Goal: Task Accomplishment & Management: Use online tool/utility

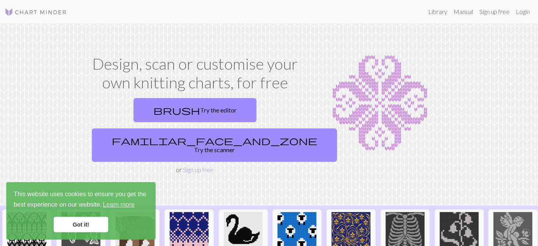
click at [84, 228] on link "Got it!" at bounding box center [81, 225] width 54 height 16
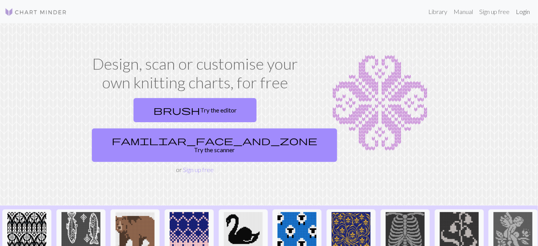
click at [525, 10] on link "Login" at bounding box center [523, 12] width 20 height 16
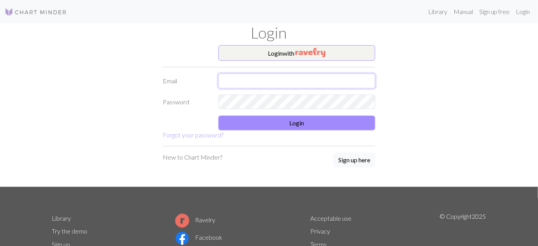
type input "tyhjataskun@gmail.com"
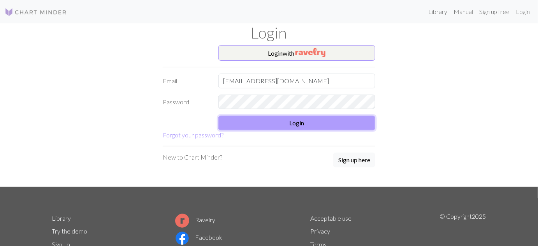
click at [315, 125] on button "Login" at bounding box center [296, 123] width 157 height 15
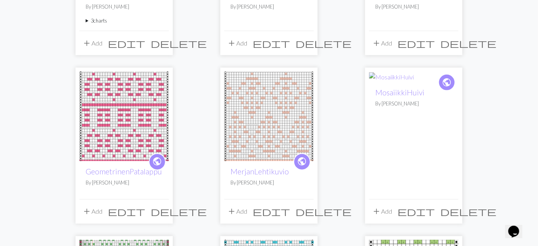
scroll to position [337, 0]
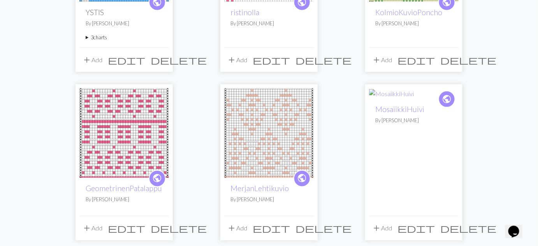
click at [425, 161] on div "public MosaiikkiHuivi By Henni Siltanen" at bounding box center [413, 156] width 89 height 117
click at [405, 109] on link "MosaiikkiHuivi" at bounding box center [399, 109] width 49 height 9
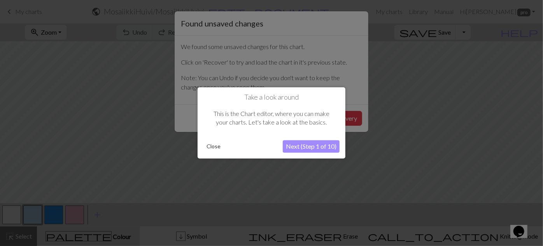
click at [216, 148] on button "Close" at bounding box center [213, 147] width 20 height 12
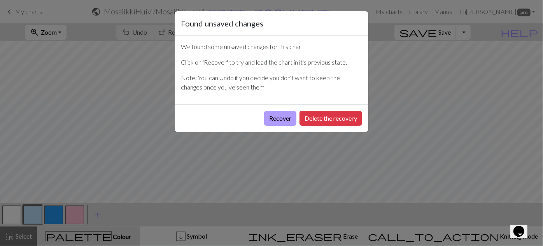
click at [285, 118] on button "Recover" at bounding box center [280, 118] width 32 height 15
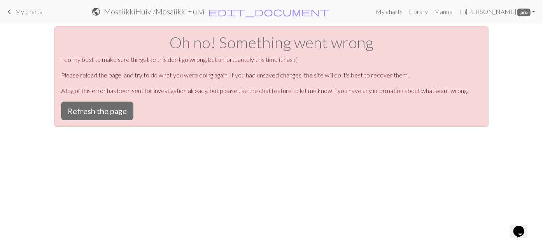
drag, startPoint x: 543, startPoint y: 86, endPoint x: 542, endPoint y: 138, distance: 52.5
click at [107, 115] on button "Refresh the page" at bounding box center [97, 111] width 72 height 19
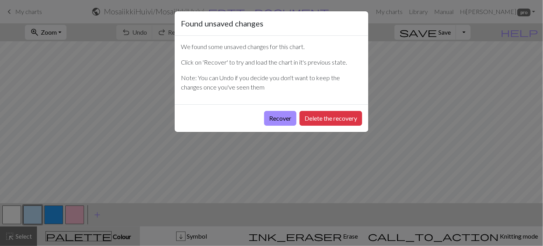
click at [513, 123] on div "Found unsaved changes We found some unsaved changes for this chart. Click on 'R…" at bounding box center [271, 123] width 543 height 246
click at [342, 123] on button "Delete the recovery" at bounding box center [331, 118] width 63 height 15
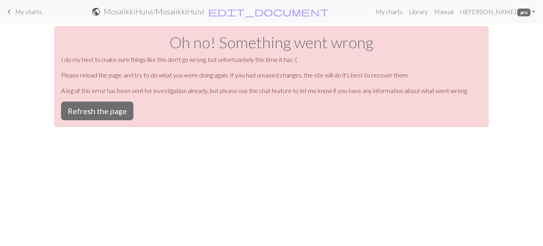
drag, startPoint x: 540, startPoint y: 82, endPoint x: 543, endPoint y: 158, distance: 76.3
click at [110, 113] on button "Refresh the page" at bounding box center [97, 111] width 72 height 19
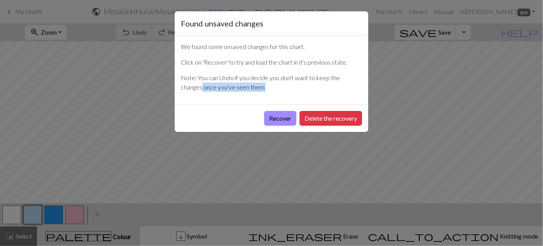
drag, startPoint x: 542, startPoint y: 79, endPoint x: 542, endPoint y: 155, distance: 76.3
click at [542, 155] on div "Found unsaved changes We found some unsaved changes for this chart. Click on 'R…" at bounding box center [271, 123] width 543 height 246
click at [528, 132] on div "Found unsaved changes We found some unsaved changes for this chart. Click on 'R…" at bounding box center [271, 123] width 543 height 246
click at [16, 12] on div "Found unsaved changes We found some unsaved changes for this chart. Click on 'R…" at bounding box center [271, 123] width 543 height 246
click at [9, 12] on div "Found unsaved changes We found some unsaved changes for this chart. Click on 'R…" at bounding box center [271, 123] width 543 height 246
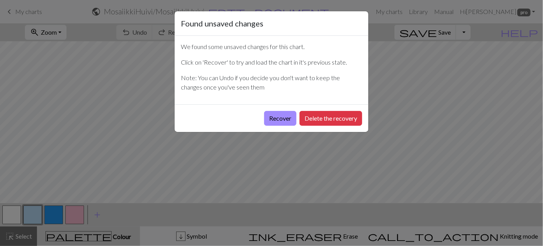
click at [354, 235] on div "Found unsaved changes We found some unsaved changes for this chart. Click on 'R…" at bounding box center [271, 123] width 543 height 246
click at [305, 119] on button "Delete the recovery" at bounding box center [331, 118] width 63 height 15
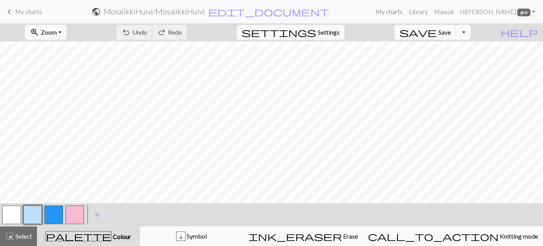
click at [397, 14] on link "My charts" at bounding box center [389, 12] width 33 height 16
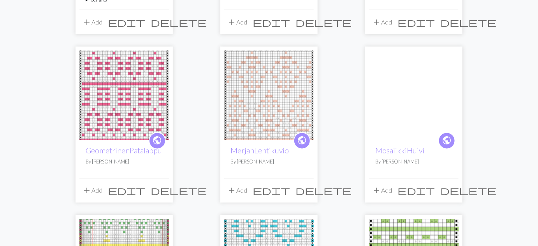
scroll to position [373, 0]
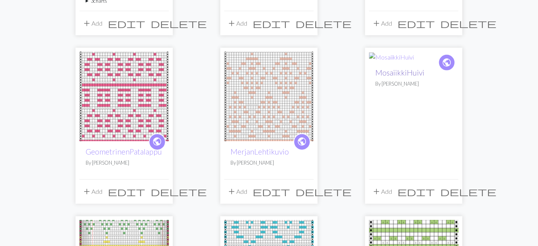
click at [412, 71] on link "MosaiikkiHuivi" at bounding box center [399, 72] width 49 height 9
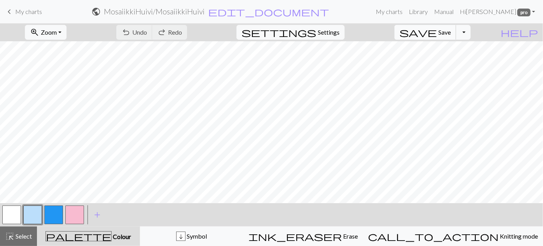
click at [451, 34] on span "Save" at bounding box center [444, 31] width 12 height 7
click at [13, 9] on span "keyboard_arrow_left" at bounding box center [9, 11] width 9 height 11
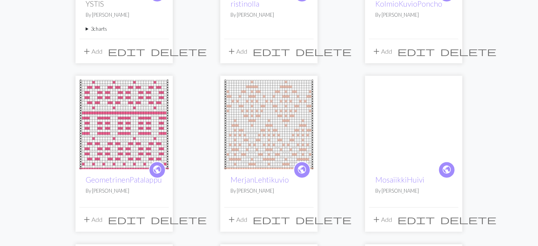
scroll to position [333, 0]
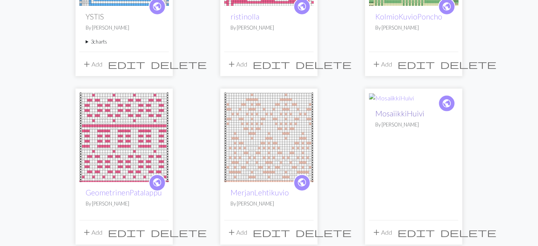
click at [407, 114] on link "MosaiikkiHuivi" at bounding box center [399, 113] width 49 height 9
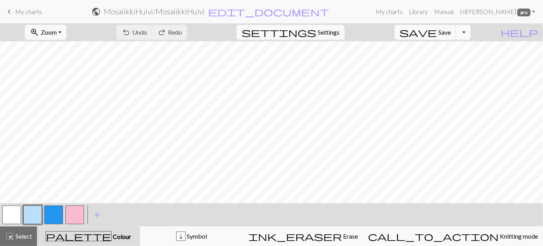
click at [471, 34] on button "Toggle Dropdown" at bounding box center [463, 32] width 15 height 15
click at [464, 49] on button "file_copy Save a copy" at bounding box center [406, 49] width 128 height 12
click at [10, 14] on span "keyboard_arrow_left" at bounding box center [9, 11] width 9 height 11
click at [451, 32] on span "Save" at bounding box center [444, 31] width 12 height 7
click at [11, 12] on span "keyboard_arrow_left" at bounding box center [9, 11] width 9 height 11
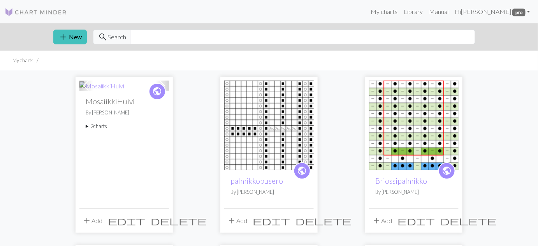
click at [95, 127] on summary "2 charts" at bounding box center [124, 126] width 77 height 7
click at [107, 165] on link "Copy of MosaiikkiHuivi" at bounding box center [107, 169] width 31 height 15
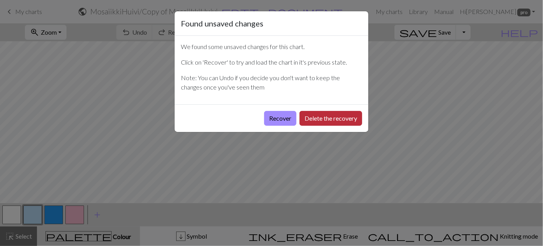
click at [319, 119] on button "Delete the recovery" at bounding box center [331, 118] width 63 height 15
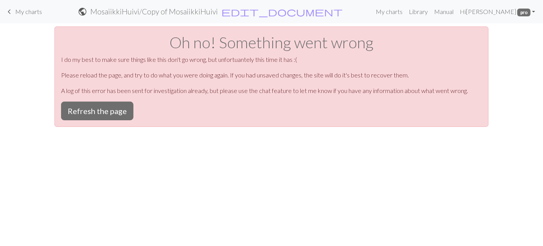
drag, startPoint x: 541, startPoint y: 94, endPoint x: 539, endPoint y: 80, distance: 13.8
click at [16, 11] on span "My charts" at bounding box center [28, 11] width 27 height 7
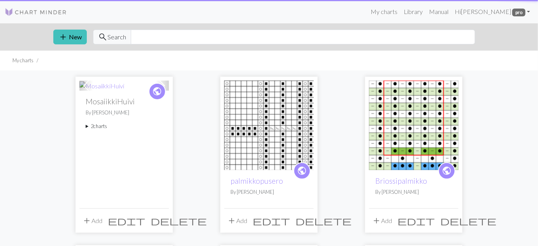
click at [16, 11] on img at bounding box center [36, 11] width 62 height 9
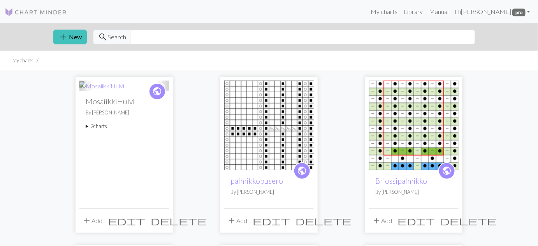
click at [102, 128] on summary "2 charts" at bounding box center [124, 126] width 77 height 7
click at [113, 138] on li "MosaiikkiHuivi delete" at bounding box center [124, 144] width 77 height 22
click at [113, 142] on link "MosaiikkiHuivi" at bounding box center [107, 143] width 31 height 7
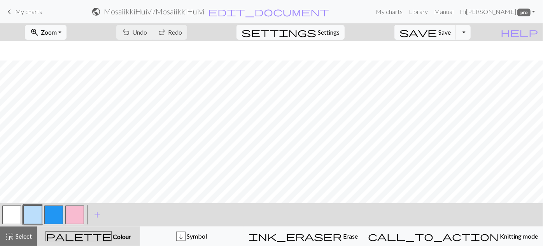
scroll to position [70, 0]
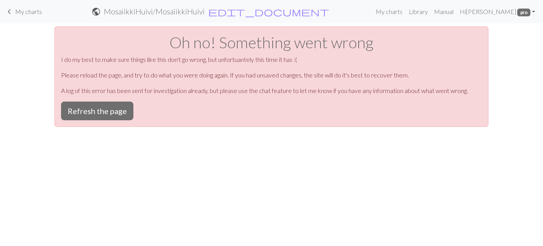
drag, startPoint x: 541, startPoint y: 100, endPoint x: 254, endPoint y: 175, distance: 297.1
click at [111, 120] on div "Oh no! Something went wrong I do my best to make sure things like this don't go…" at bounding box center [271, 76] width 434 height 100
click at [111, 110] on button "Refresh the page" at bounding box center [97, 111] width 72 height 19
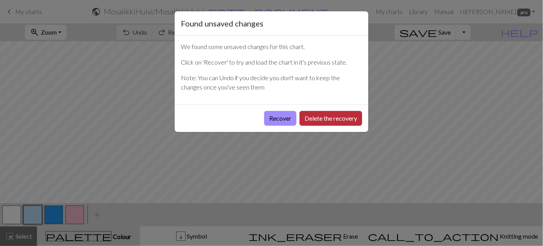
click at [321, 120] on button "Delete the recovery" at bounding box center [331, 118] width 63 height 15
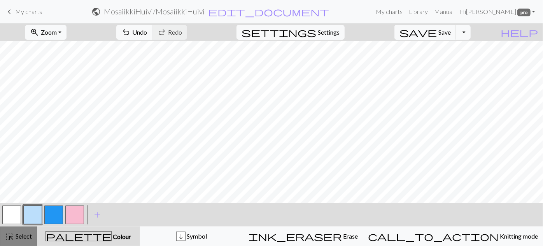
click at [19, 235] on span "Select" at bounding box center [23, 235] width 18 height 7
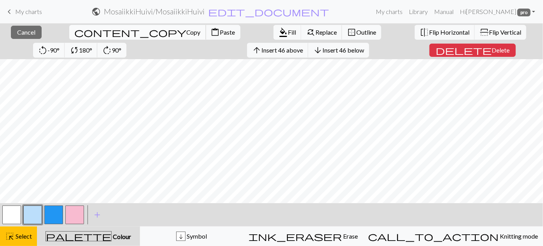
click at [74, 28] on span "content_copy" at bounding box center [130, 32] width 112 height 11
click at [11, 9] on span "keyboard_arrow_left" at bounding box center [9, 11] width 9 height 11
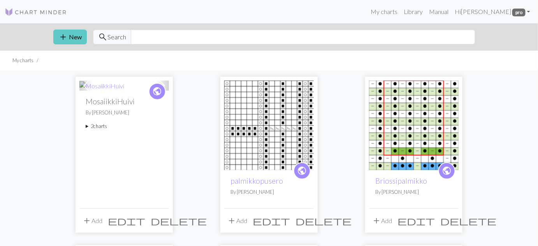
click at [69, 34] on button "add New" at bounding box center [69, 37] width 33 height 15
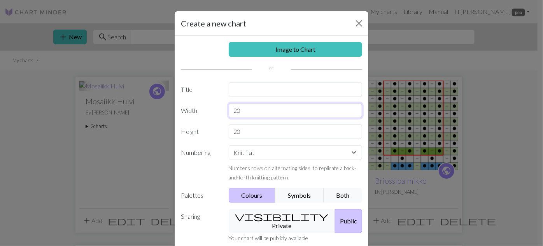
drag, startPoint x: 252, startPoint y: 114, endPoint x: 212, endPoint y: 116, distance: 39.7
click at [212, 116] on div "Width 20" at bounding box center [271, 110] width 191 height 15
type input "39"
drag, startPoint x: 243, startPoint y: 132, endPoint x: 220, endPoint y: 128, distance: 22.9
click at [220, 128] on div "Height 20" at bounding box center [271, 131] width 191 height 15
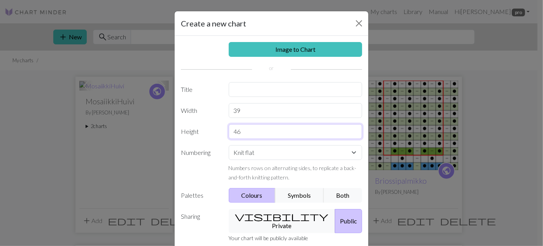
type input "46"
click at [351, 153] on select "Knit flat Knit in the round Lace knitting Cross stitch" at bounding box center [296, 152] width 134 height 15
click at [327, 151] on select "Knit flat Knit in the round Lace knitting Cross stitch" at bounding box center [296, 152] width 134 height 15
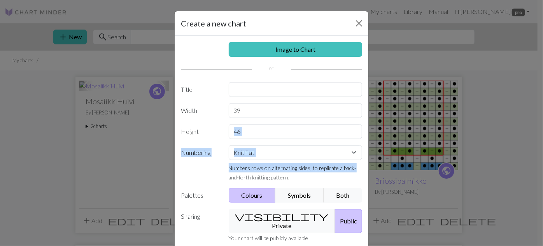
drag, startPoint x: 535, startPoint y: 119, endPoint x: 543, endPoint y: 166, distance: 47.8
click at [543, 166] on div "Create a new chart Image to Chart Title Width 39 Height 46 Numbering Knit flat …" at bounding box center [271, 123] width 543 height 246
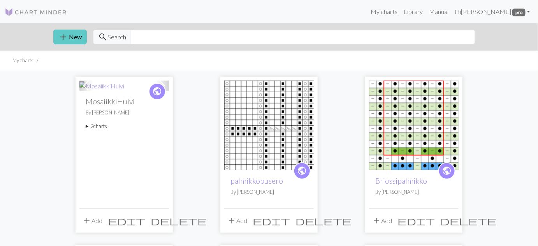
click at [71, 38] on button "add New" at bounding box center [69, 37] width 33 height 15
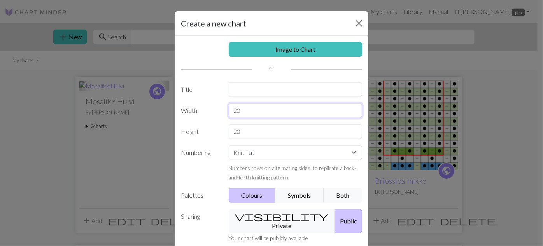
drag, startPoint x: 255, startPoint y: 110, endPoint x: 183, endPoint y: 112, distance: 72.0
click at [183, 112] on div "Width 20" at bounding box center [271, 110] width 191 height 15
type input "36"
drag, startPoint x: 240, startPoint y: 129, endPoint x: 192, endPoint y: 137, distance: 48.8
click at [192, 137] on div "Height 20" at bounding box center [271, 131] width 191 height 15
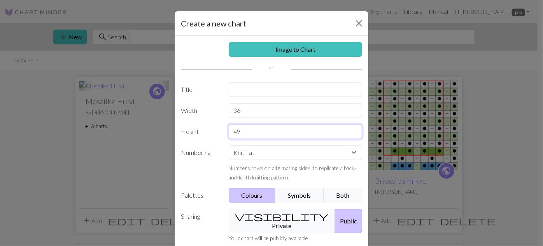
type input "49"
click at [271, 218] on button "visibility Private" at bounding box center [282, 221] width 107 height 24
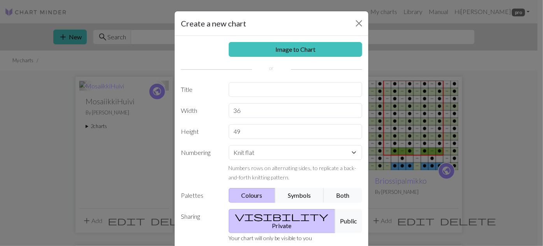
click at [261, 216] on button "visibility Private" at bounding box center [282, 221] width 107 height 24
click at [263, 87] on input "text" at bounding box center [296, 89] width 134 height 15
type input "U"
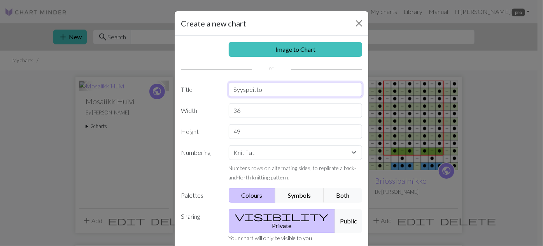
type input "Syyspeitto"
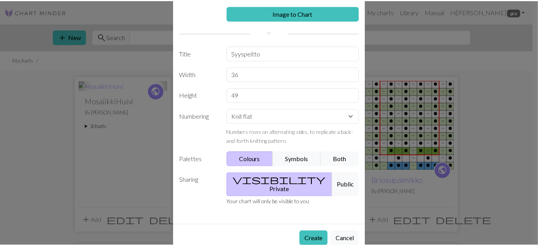
scroll to position [44, 0]
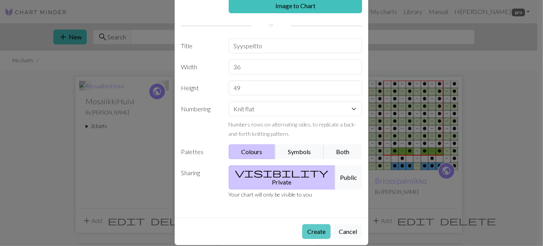
click at [315, 227] on button "Create" at bounding box center [316, 231] width 28 height 15
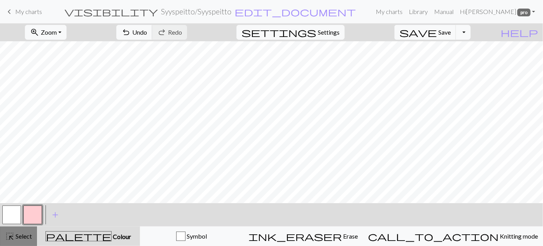
click at [25, 235] on span "Select" at bounding box center [23, 235] width 18 height 7
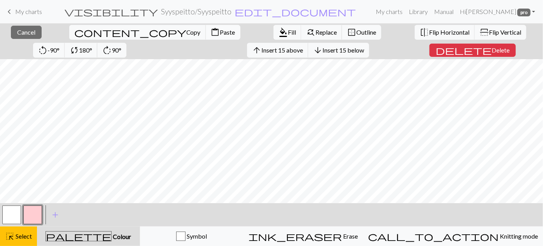
click at [220, 31] on span "Paste" at bounding box center [227, 31] width 15 height 7
click at [211, 31] on span "content_paste" at bounding box center [215, 32] width 9 height 11
click at [28, 33] on span "Cancel" at bounding box center [26, 31] width 18 height 7
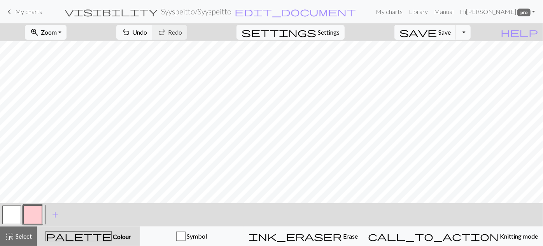
click at [10, 218] on button "button" at bounding box center [11, 214] width 19 height 19
click at [5, 10] on span "keyboard_arrow_left" at bounding box center [9, 11] width 9 height 11
click at [451, 33] on span "Save" at bounding box center [444, 31] width 12 height 7
click at [10, 12] on span "keyboard_arrow_left" at bounding box center [9, 11] width 9 height 11
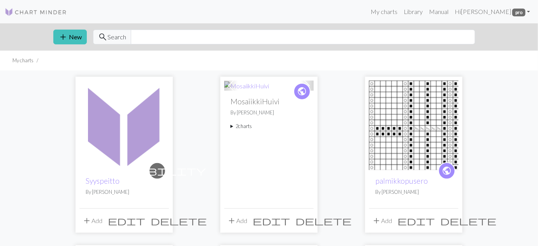
click at [237, 85] on span at bounding box center [230, 85] width 12 height 12
click at [241, 127] on summary "2 charts" at bounding box center [268, 126] width 77 height 7
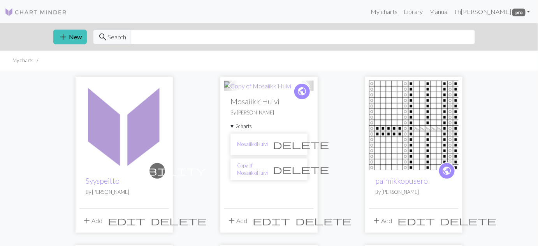
click at [290, 217] on span "edit" at bounding box center [270, 220] width 37 height 11
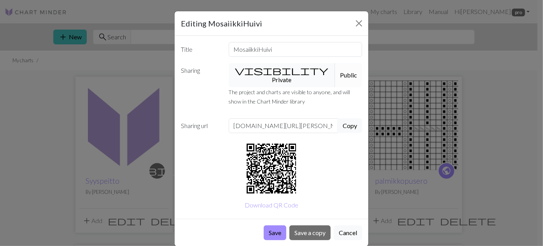
click at [270, 70] on button "visibility Private" at bounding box center [282, 75] width 107 height 24
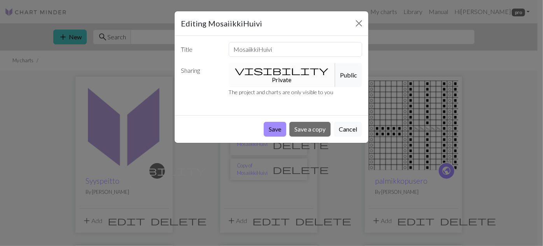
click at [272, 67] on button "visibility Private" at bounding box center [282, 75] width 107 height 24
click at [276, 122] on button "Save" at bounding box center [275, 129] width 23 height 15
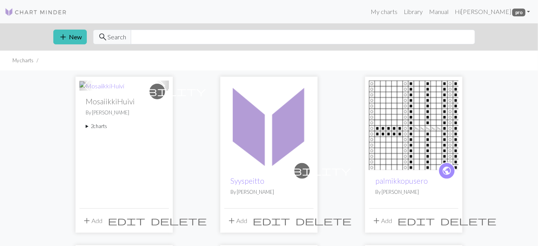
click at [102, 126] on summary "2 charts" at bounding box center [124, 126] width 77 height 7
click at [105, 142] on link "MosaiikkiHuivi" at bounding box center [107, 143] width 31 height 7
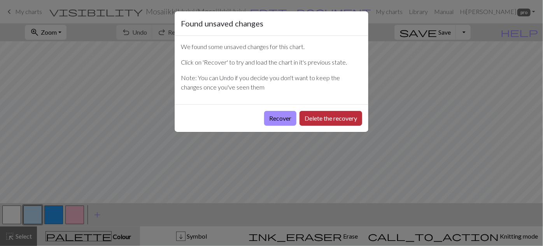
click at [333, 119] on button "Delete the recovery" at bounding box center [331, 118] width 63 height 15
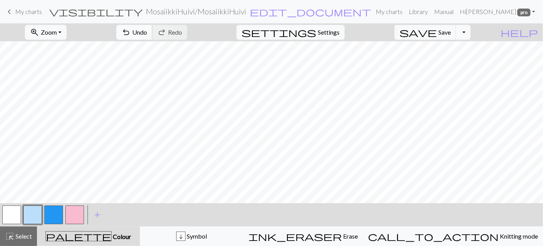
click at [147, 32] on span "Undo" at bounding box center [139, 31] width 15 height 7
click at [24, 235] on span "Select" at bounding box center [23, 235] width 18 height 7
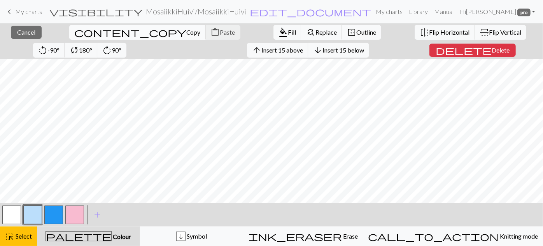
click at [186, 32] on span "Copy" at bounding box center [193, 31] width 14 height 7
click at [14, 13] on link "keyboard_arrow_left My charts" at bounding box center [23, 11] width 37 height 13
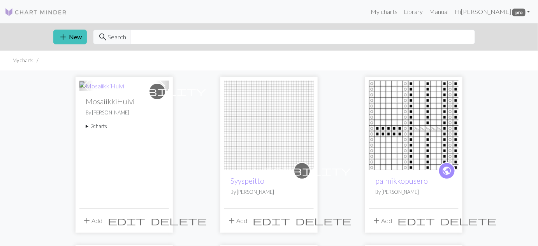
click at [266, 157] on img at bounding box center [268, 125] width 89 height 89
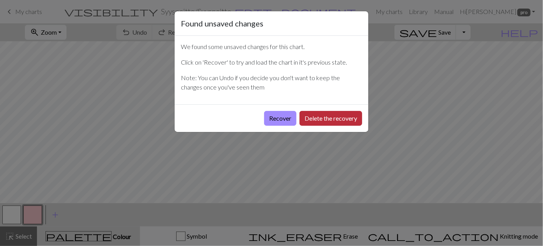
click at [324, 120] on button "Delete the recovery" at bounding box center [331, 118] width 63 height 15
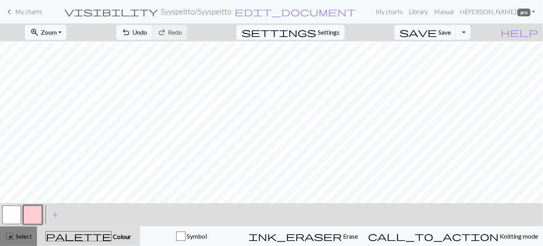
click at [9, 240] on span "highlight_alt" at bounding box center [9, 236] width 9 height 11
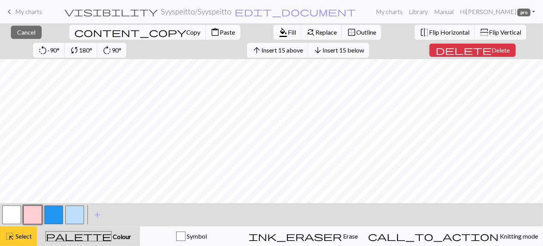
click at [27, 234] on span "Select" at bounding box center [23, 235] width 18 height 7
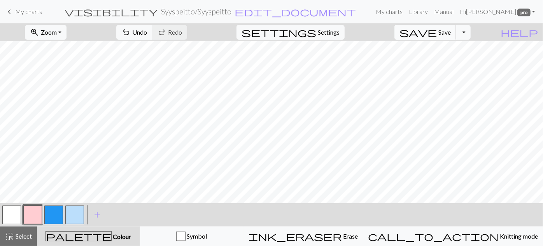
click at [451, 31] on span "Save" at bounding box center [444, 31] width 12 height 7
click at [8, 10] on span "keyboard_arrow_left" at bounding box center [9, 11] width 9 height 11
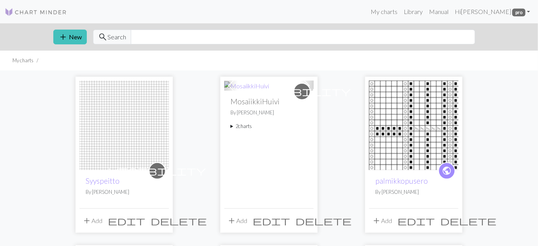
click at [249, 128] on summary "2 charts" at bounding box center [268, 126] width 77 height 7
click at [259, 144] on link "MosaiikkiHuivi" at bounding box center [252, 143] width 31 height 7
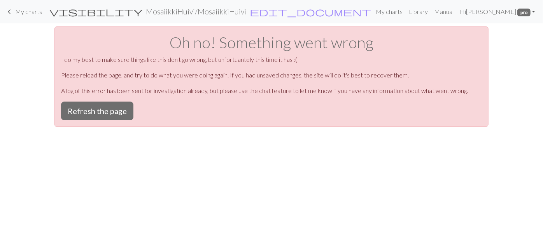
drag, startPoint x: 540, startPoint y: 85, endPoint x: 231, endPoint y: 21, distance: 315.4
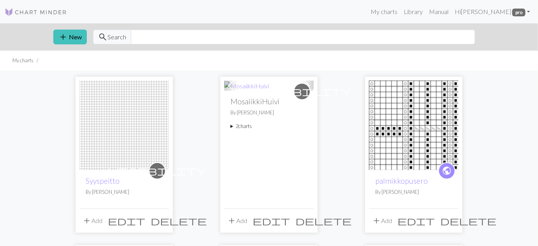
click at [253, 98] on h2 "MosaiikkiHuivi" at bounding box center [268, 101] width 77 height 9
click at [245, 127] on summary "2 charts" at bounding box center [268, 126] width 77 height 7
click at [253, 145] on link "MosaiikkiHuivi" at bounding box center [252, 143] width 31 height 7
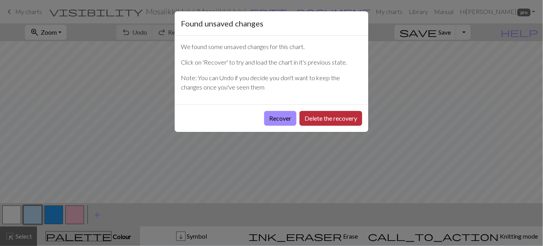
click at [335, 116] on button "Delete the recovery" at bounding box center [331, 118] width 63 height 15
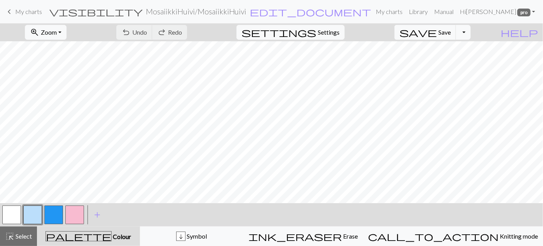
scroll to position [54, 0]
click at [11, 234] on span "highlight_alt" at bounding box center [9, 236] width 9 height 11
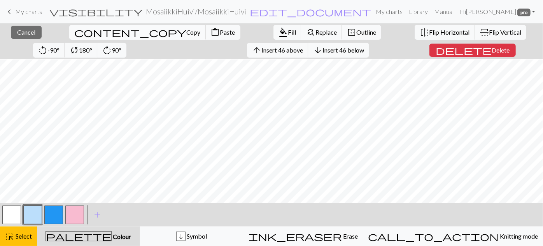
click at [186, 29] on span "Copy" at bounding box center [193, 31] width 14 height 7
click at [6, 11] on div "Copied" at bounding box center [271, 15] width 543 height 31
click at [14, 11] on span "keyboard_arrow_left" at bounding box center [9, 11] width 9 height 11
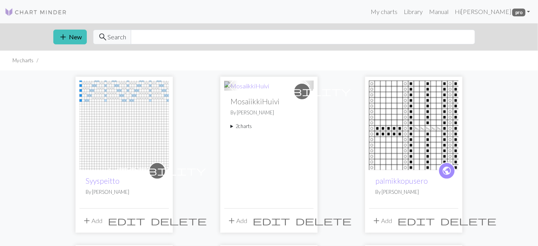
click at [110, 131] on img at bounding box center [123, 125] width 89 height 89
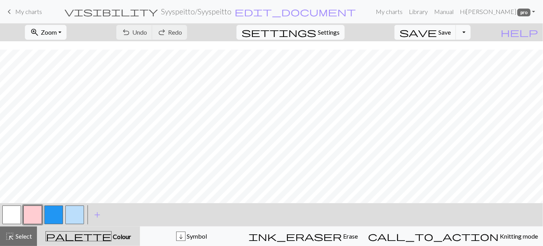
scroll to position [110, 0]
click at [31, 235] on span "Select" at bounding box center [23, 235] width 18 height 7
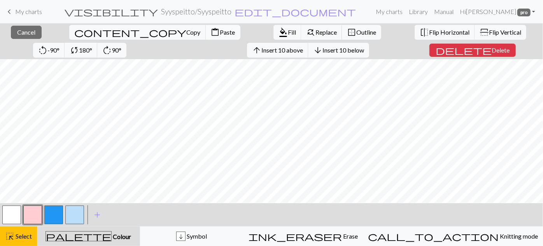
click at [220, 30] on span "Paste" at bounding box center [227, 31] width 15 height 7
click at [11, 10] on span "keyboard_arrow_left" at bounding box center [9, 11] width 9 height 11
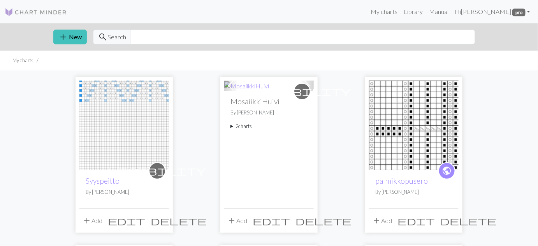
click at [244, 126] on summary "2 charts" at bounding box center [268, 126] width 77 height 7
click at [247, 144] on link "MosaiikkiHuivi" at bounding box center [252, 143] width 31 height 7
click at [243, 127] on summary "2 charts" at bounding box center [268, 126] width 77 height 7
click at [257, 171] on link "Copy of MosaiikkiHuivi" at bounding box center [252, 169] width 31 height 15
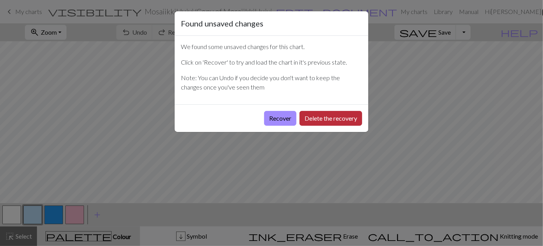
click at [323, 118] on button "Delete the recovery" at bounding box center [331, 118] width 63 height 15
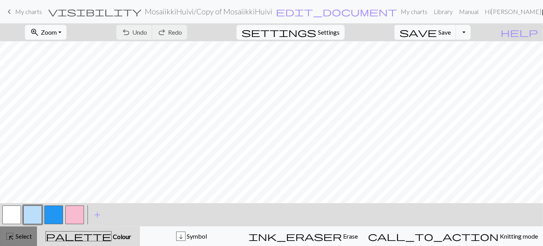
click at [16, 231] on div "highlight_alt Select Select" at bounding box center [18, 235] width 27 height 9
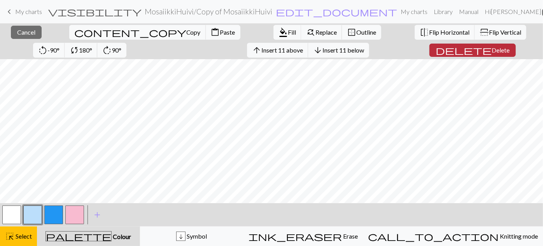
click at [492, 51] on span "Delete" at bounding box center [501, 49] width 18 height 7
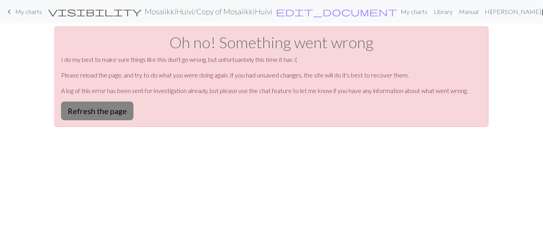
click at [123, 106] on button "Refresh the page" at bounding box center [97, 111] width 72 height 19
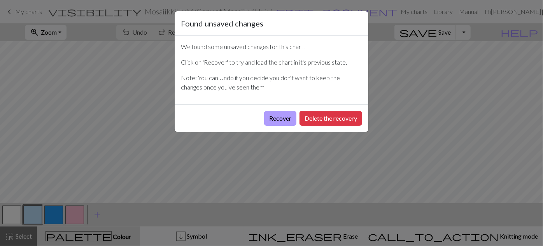
click at [282, 116] on button "Recover" at bounding box center [280, 118] width 32 height 15
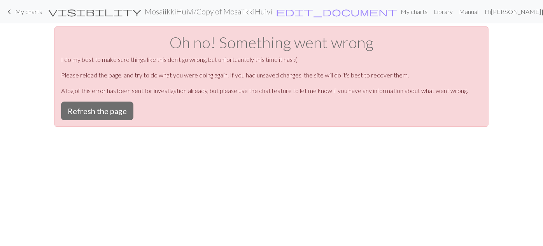
click at [14, 11] on span "keyboard_arrow_left" at bounding box center [9, 11] width 9 height 11
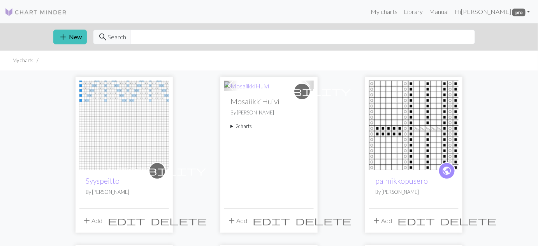
click at [253, 110] on p "By [PERSON_NAME]" at bounding box center [268, 112] width 77 height 7
click at [245, 126] on summary "2 charts" at bounding box center [268, 126] width 77 height 7
click at [249, 146] on link "MosaiikkiHuivi" at bounding box center [252, 143] width 31 height 7
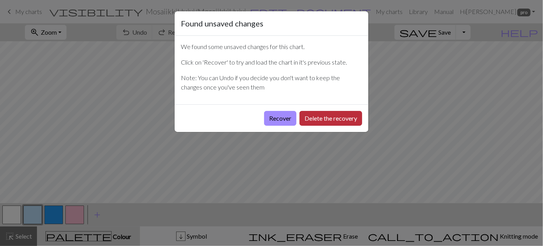
click at [330, 120] on button "Delete the recovery" at bounding box center [331, 118] width 63 height 15
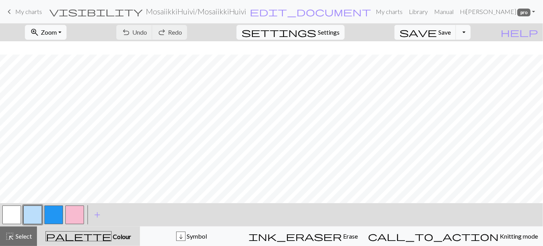
scroll to position [56, 0]
click at [27, 233] on span "Select" at bounding box center [23, 235] width 18 height 7
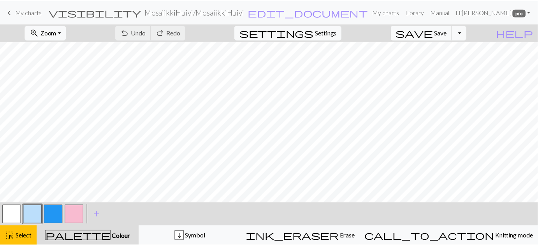
scroll to position [0, 0]
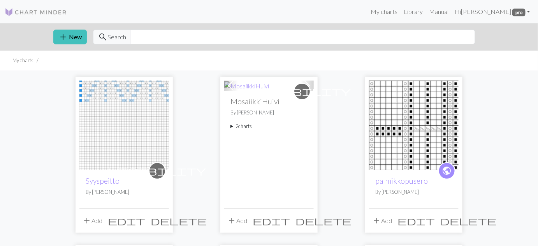
click at [247, 129] on summary "2 charts" at bounding box center [268, 126] width 77 height 7
click at [249, 147] on link "MosaiikkiHuivi" at bounding box center [252, 143] width 31 height 7
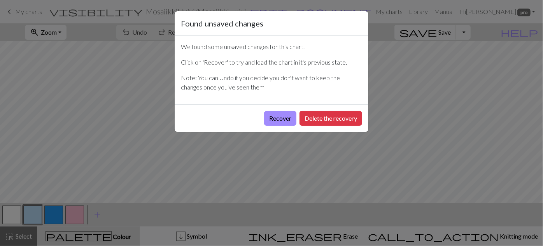
click at [491, 65] on div "Found unsaved changes We found some unsaved changes for this chart. Click on 'R…" at bounding box center [271, 123] width 543 height 246
click at [318, 117] on button "Delete the recovery" at bounding box center [331, 118] width 63 height 15
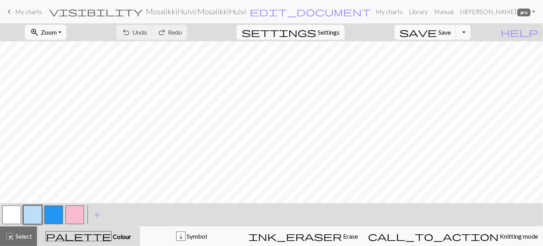
click at [11, 12] on span "keyboard_arrow_left" at bounding box center [9, 11] width 9 height 11
